Goal: Task Accomplishment & Management: Complete application form

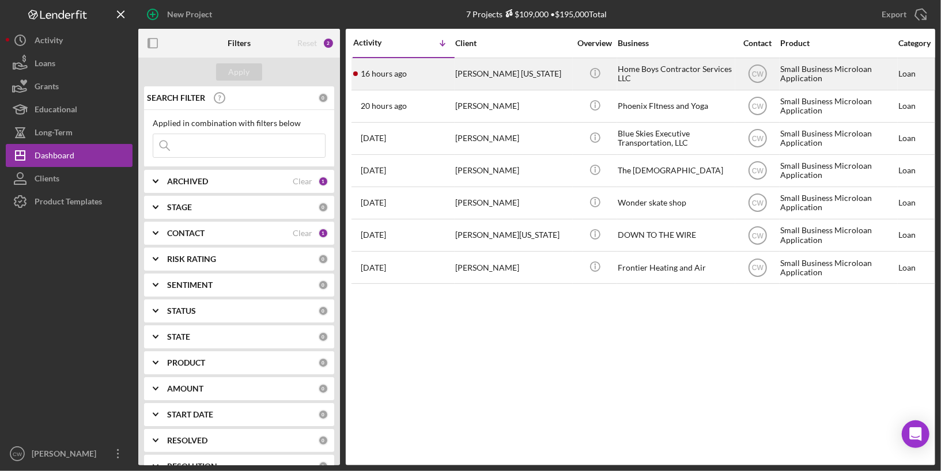
click at [469, 77] on div "[PERSON_NAME] [US_STATE]" at bounding box center [512, 74] width 115 height 31
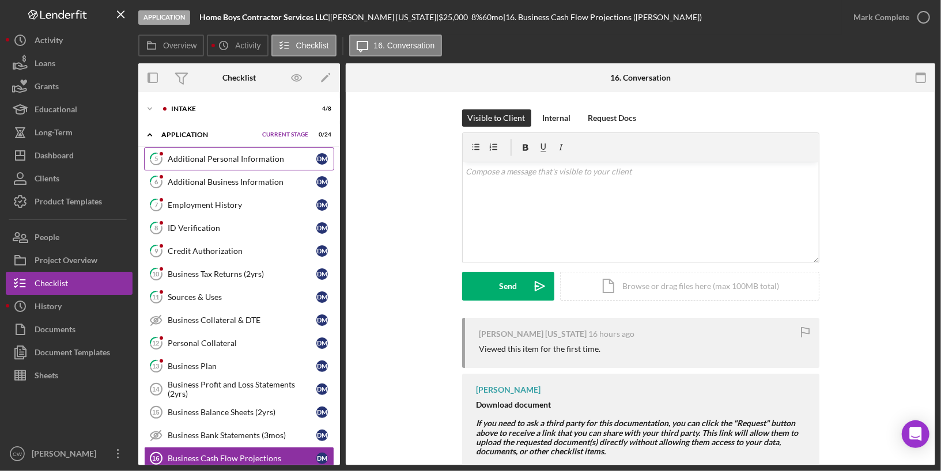
click at [265, 159] on div "Additional Personal Information" at bounding box center [242, 158] width 149 height 9
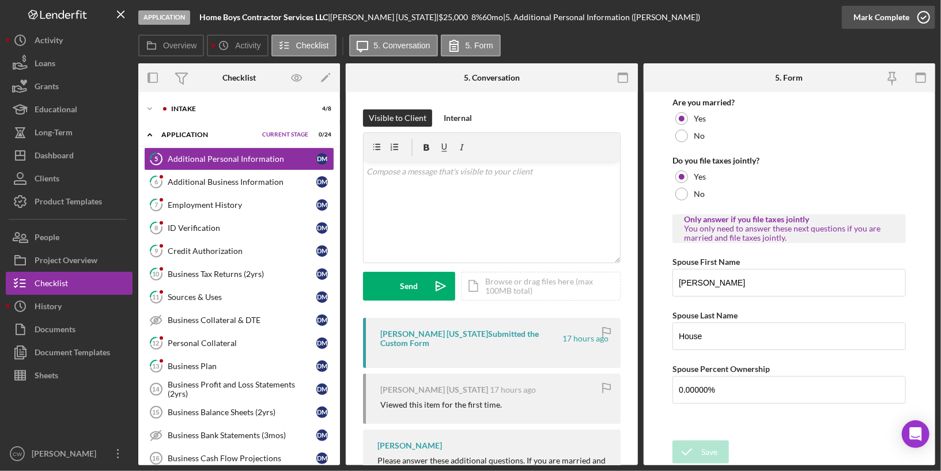
click at [919, 20] on icon "button" at bounding box center [923, 17] width 29 height 29
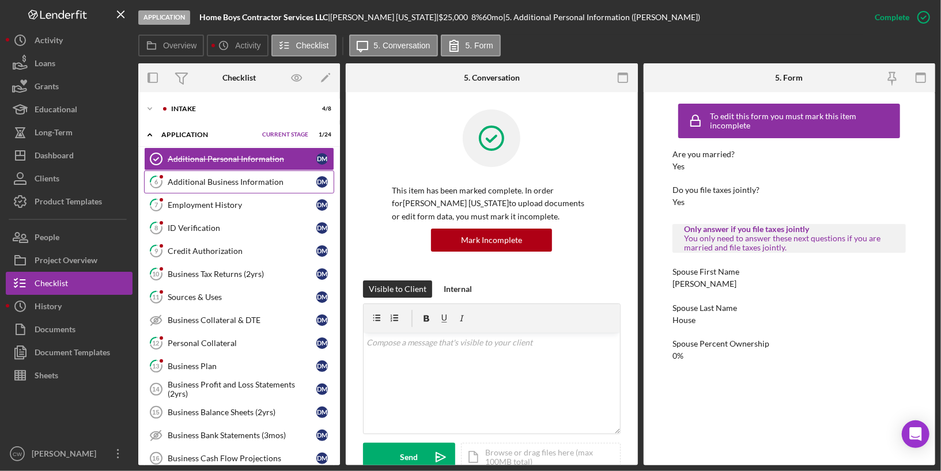
click at [266, 182] on div "Additional Business Information" at bounding box center [242, 181] width 149 height 9
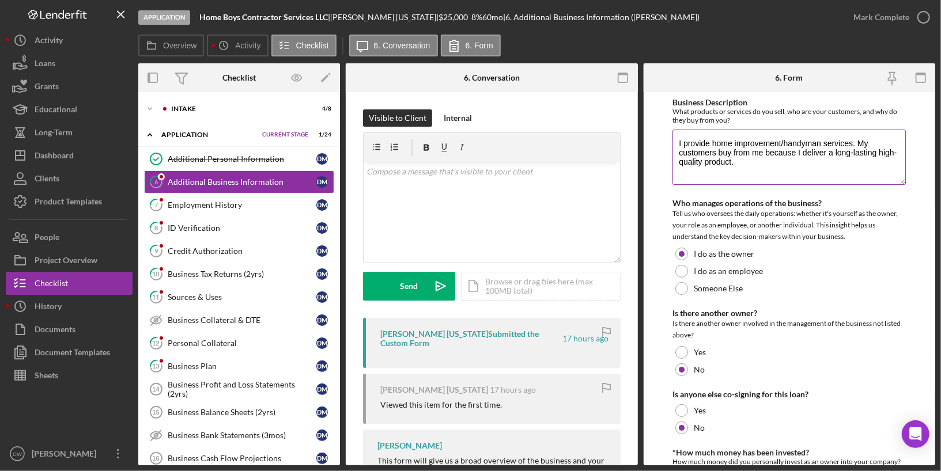
click at [675, 143] on textarea "I provide home improvement/handyman services. My customers buy from me because …" at bounding box center [788, 157] width 233 height 55
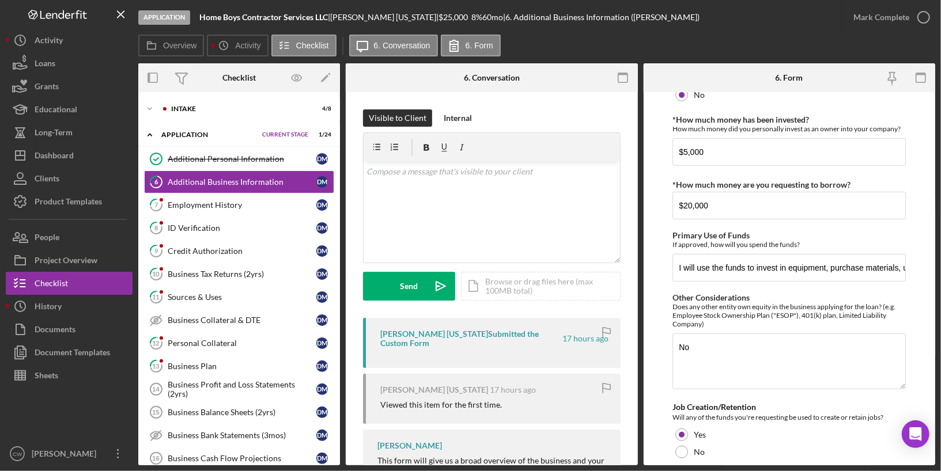
scroll to position [367, 0]
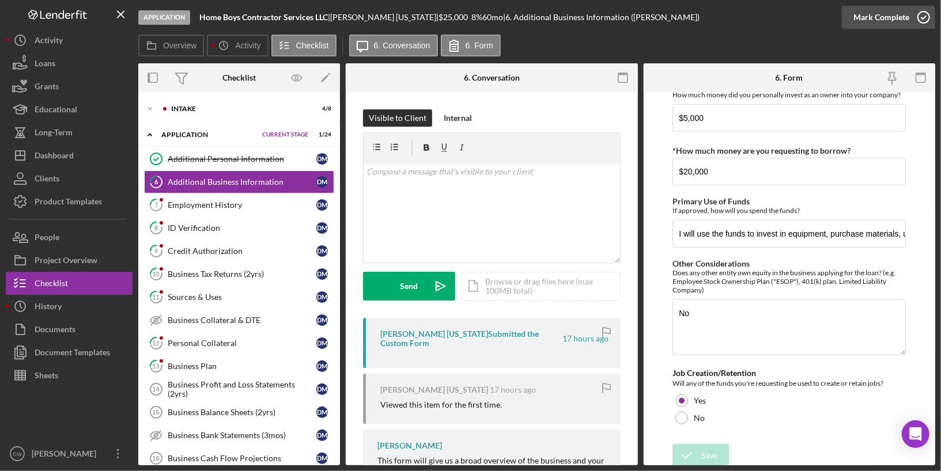
click at [927, 17] on icon "button" at bounding box center [923, 17] width 29 height 29
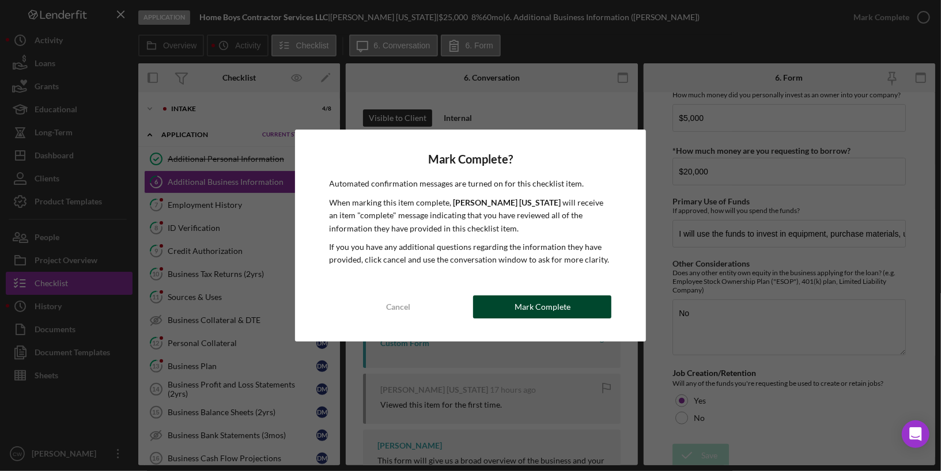
click at [576, 313] on button "Mark Complete" at bounding box center [542, 306] width 138 height 23
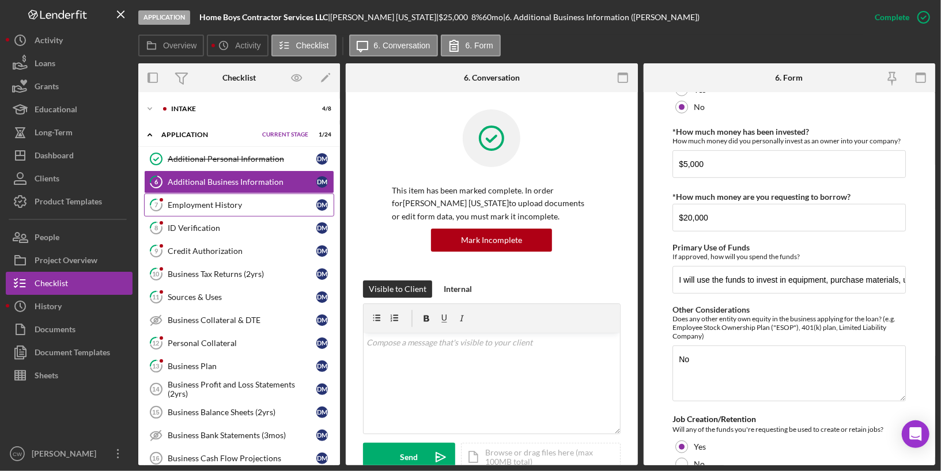
scroll to position [413, 0]
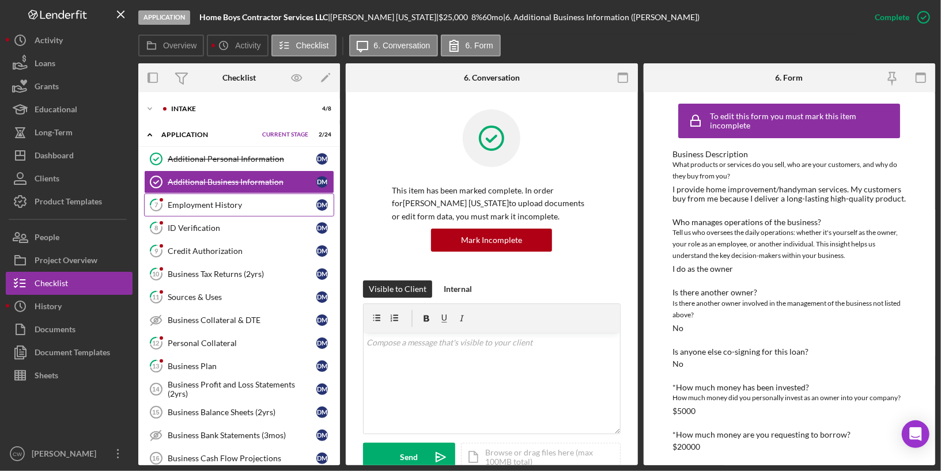
click at [244, 202] on div "Employment History" at bounding box center [242, 204] width 149 height 9
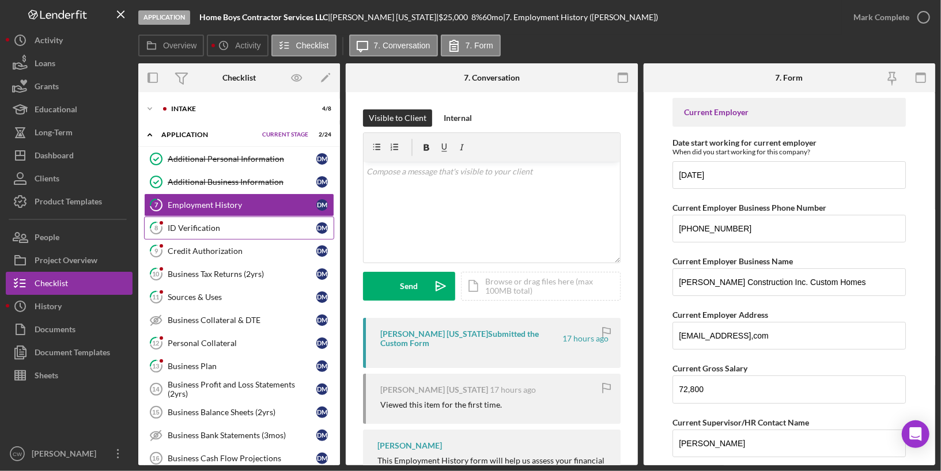
click at [216, 236] on link "8 ID Verification D M" at bounding box center [239, 228] width 190 height 23
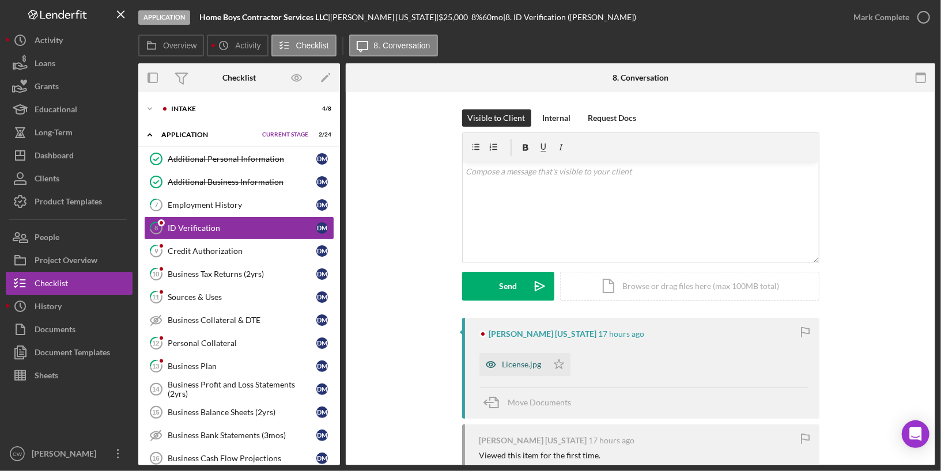
click at [529, 363] on div "License.jpg" at bounding box center [521, 364] width 39 height 9
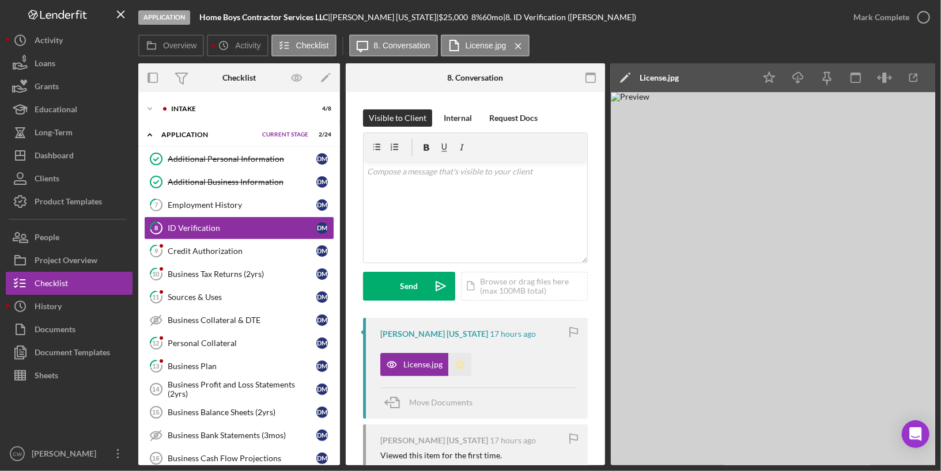
click at [459, 361] on polygon "button" at bounding box center [460, 363] width 10 height 9
click at [923, 18] on icon "button" at bounding box center [923, 17] width 29 height 29
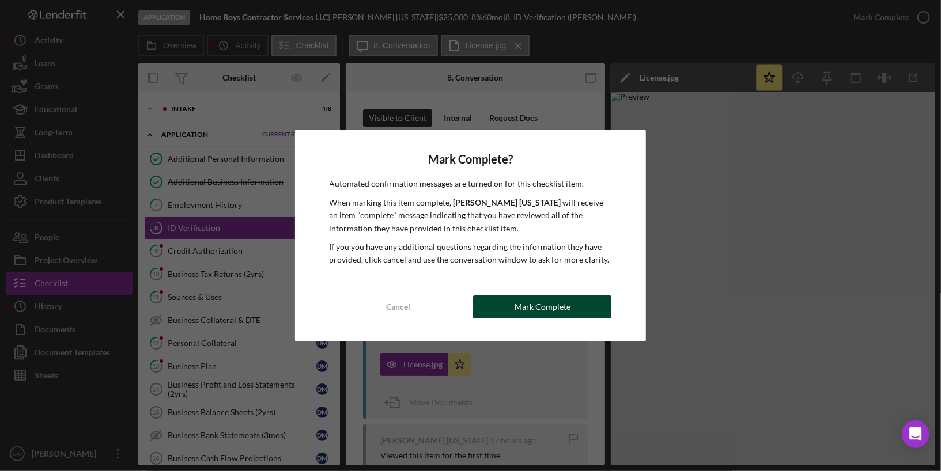
click at [580, 309] on button "Mark Complete" at bounding box center [542, 306] width 138 height 23
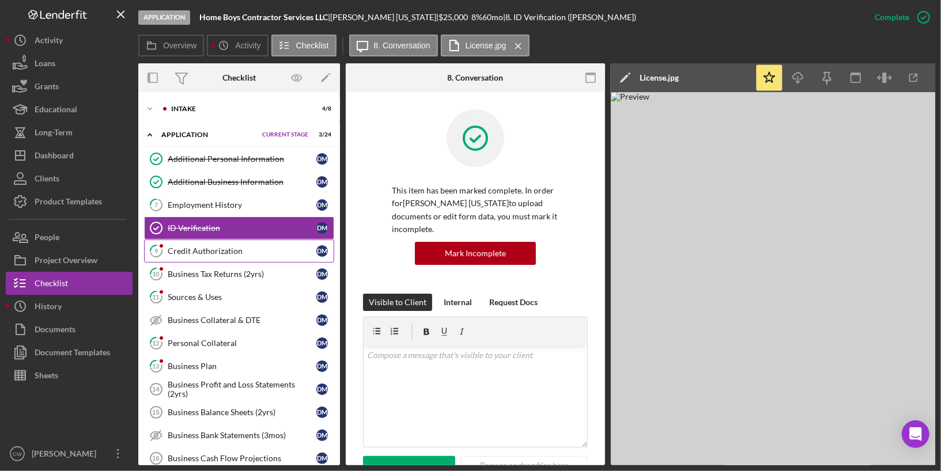
click at [270, 241] on link "9 Credit Authorization D M" at bounding box center [239, 251] width 190 height 23
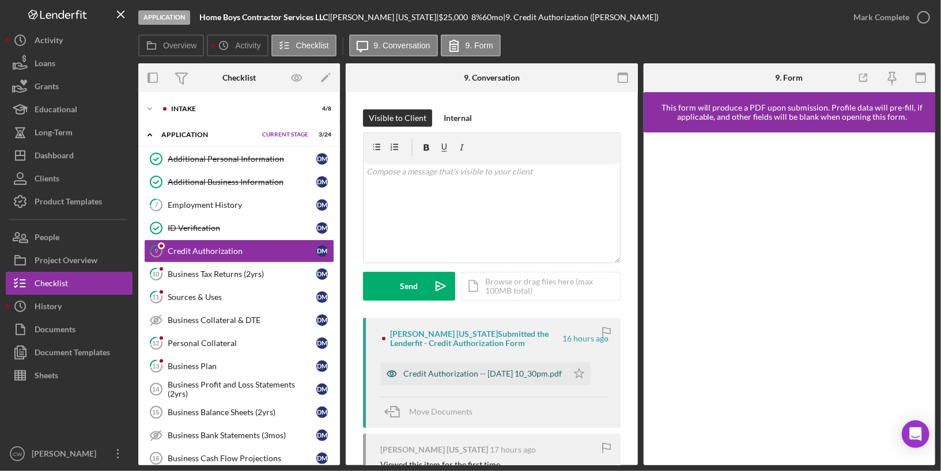
click at [408, 374] on div "Credit Authorization -- 2025-09-16 10_30pm.pdf" at bounding box center [482, 373] width 158 height 9
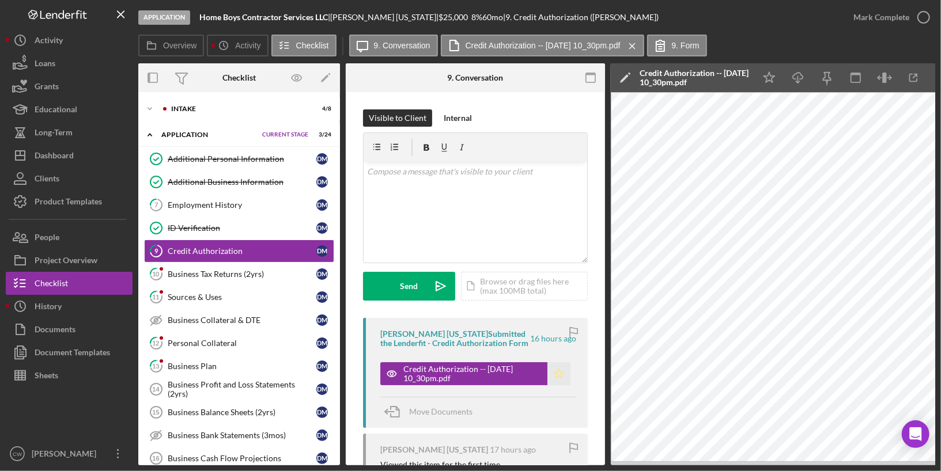
click at [555, 372] on icon "Icon/Star" at bounding box center [558, 373] width 23 height 23
click at [924, 17] on icon "button" at bounding box center [923, 17] width 29 height 29
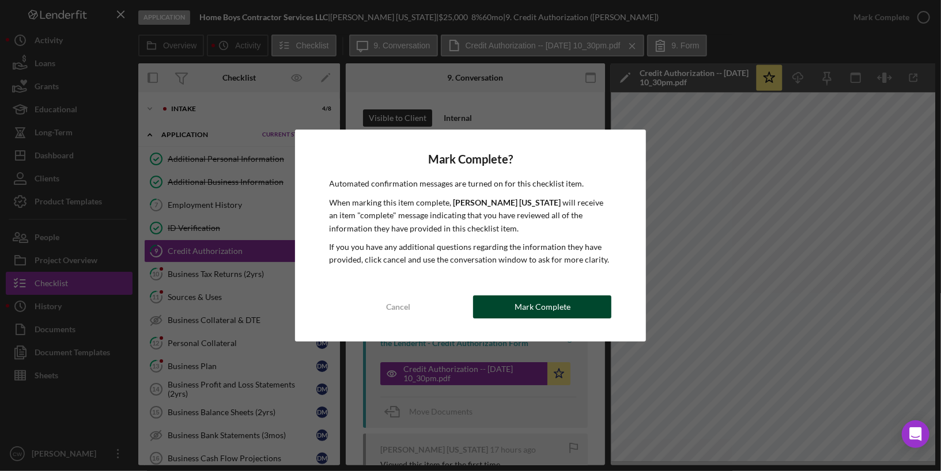
click at [539, 309] on div "Mark Complete" at bounding box center [542, 306] width 56 height 23
